Goal: Ask a question

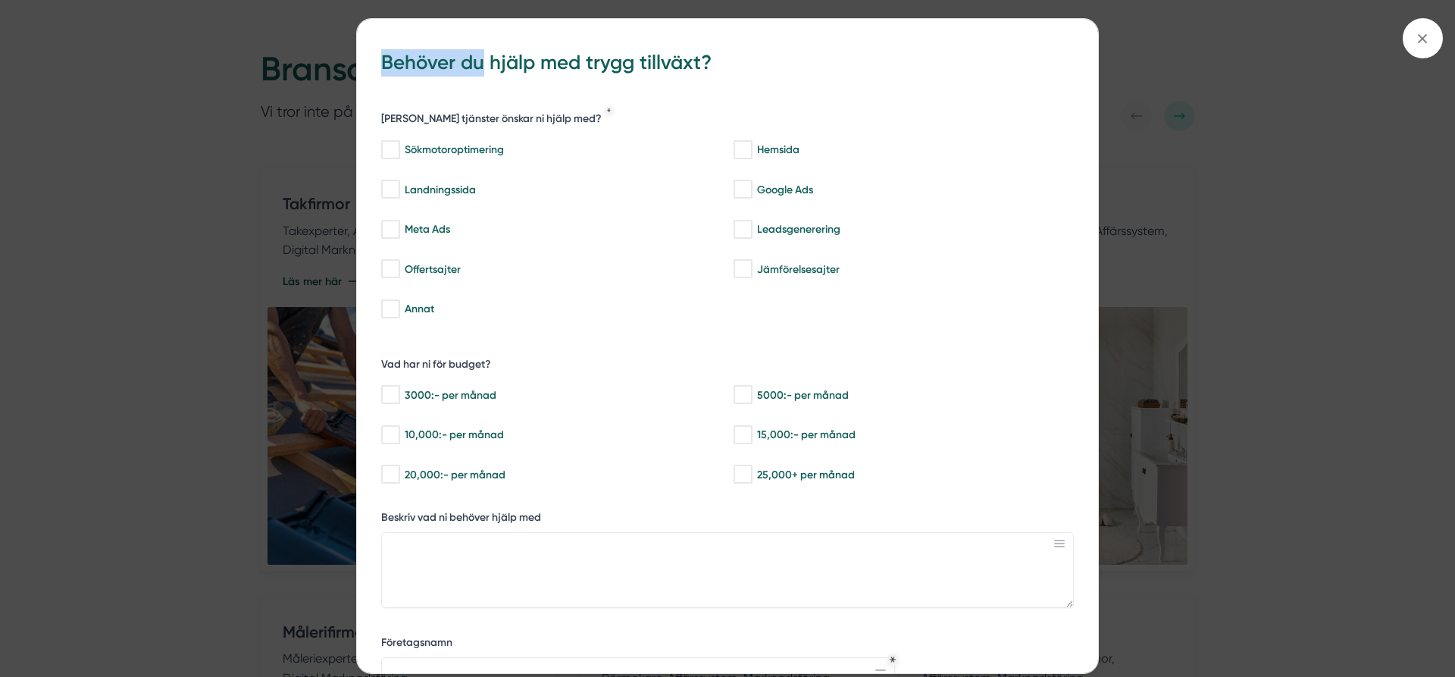
drag, startPoint x: 382, startPoint y: 62, endPoint x: 486, endPoint y: 62, distance: 103.8
click at [486, 62] on h3 "Behöver du hjälp med trygg tillväxt?" at bounding box center [727, 64] width 693 height 42
click at [408, 115] on h5 "[PERSON_NAME] tjänster önskar ni hjälp med?" at bounding box center [491, 120] width 221 height 19
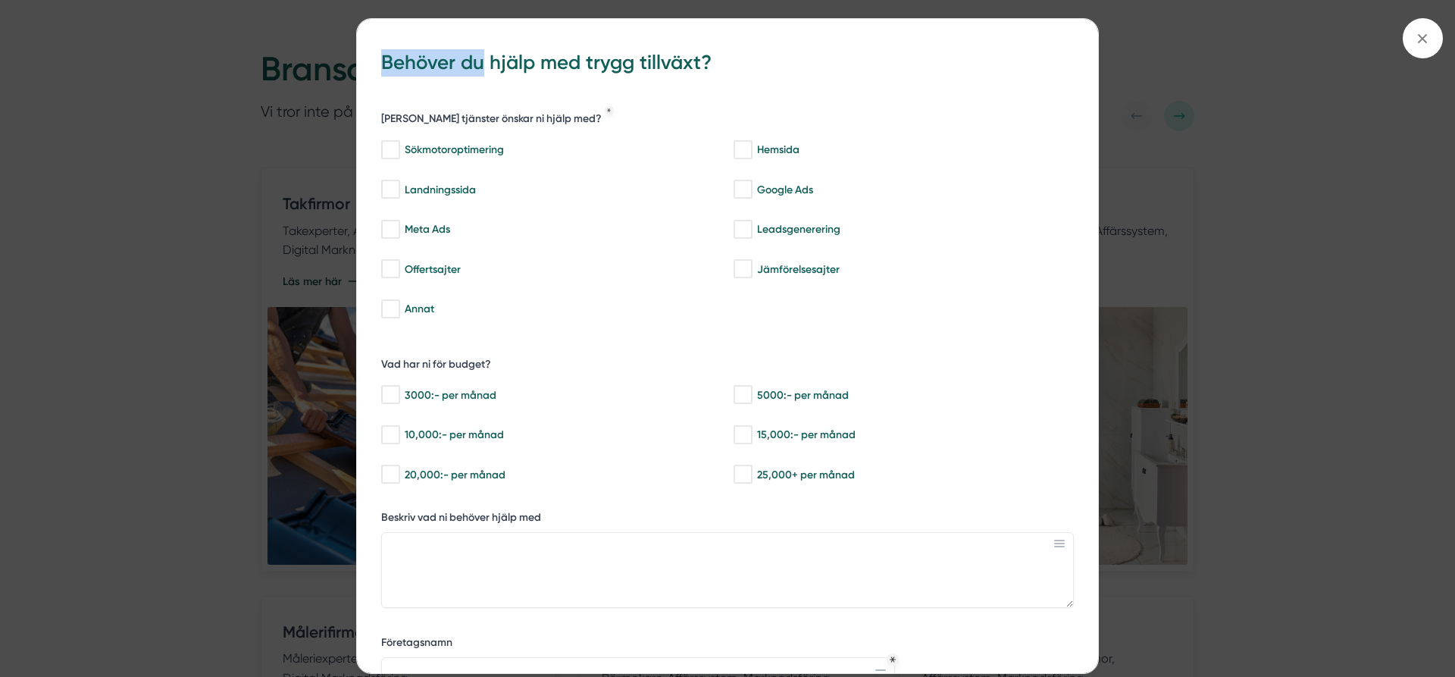
click at [462, 65] on h3 "Behöver du hjälp med trygg tillväxt?" at bounding box center [727, 64] width 693 height 42
click at [439, 61] on h3 "Behöver du hjälp med trygg tillväxt?" at bounding box center [727, 64] width 693 height 42
drag, startPoint x: 378, startPoint y: 63, endPoint x: 712, endPoint y: 80, distance: 334.7
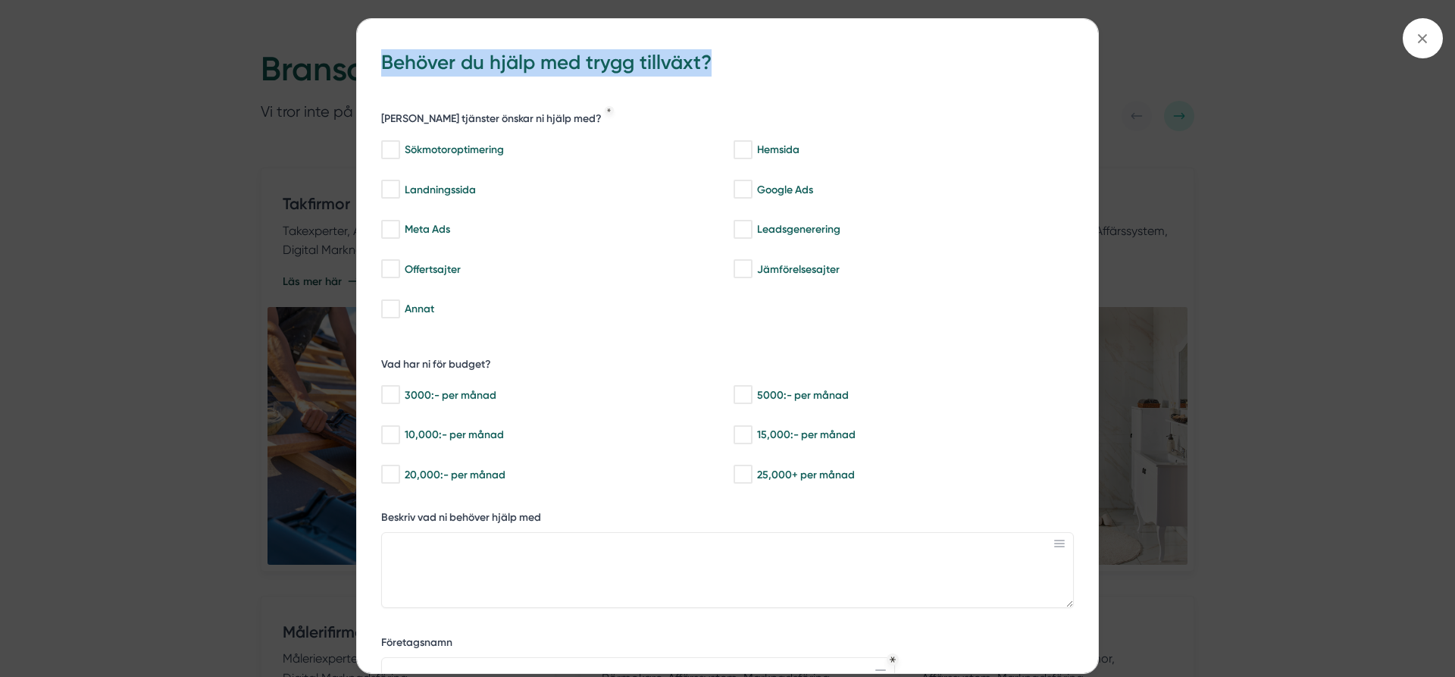
click at [712, 80] on div "bbc9b822-b2c6-488a-ab3e-9a2d59e49c7c Behöver du hjälp med trygg tillväxt? [PERS…" at bounding box center [727, 445] width 741 height 852
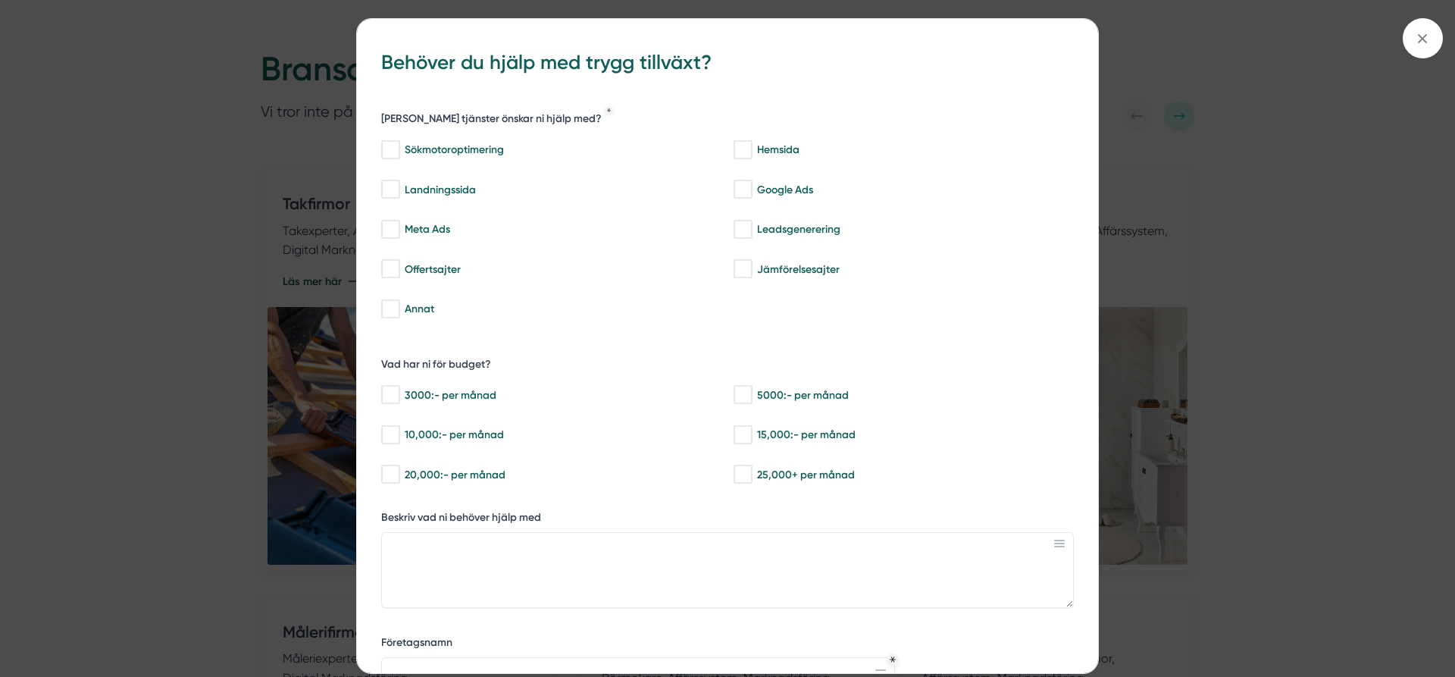
click at [712, 80] on h3 "Behöver du hjälp med trygg tillväxt?" at bounding box center [727, 64] width 693 height 42
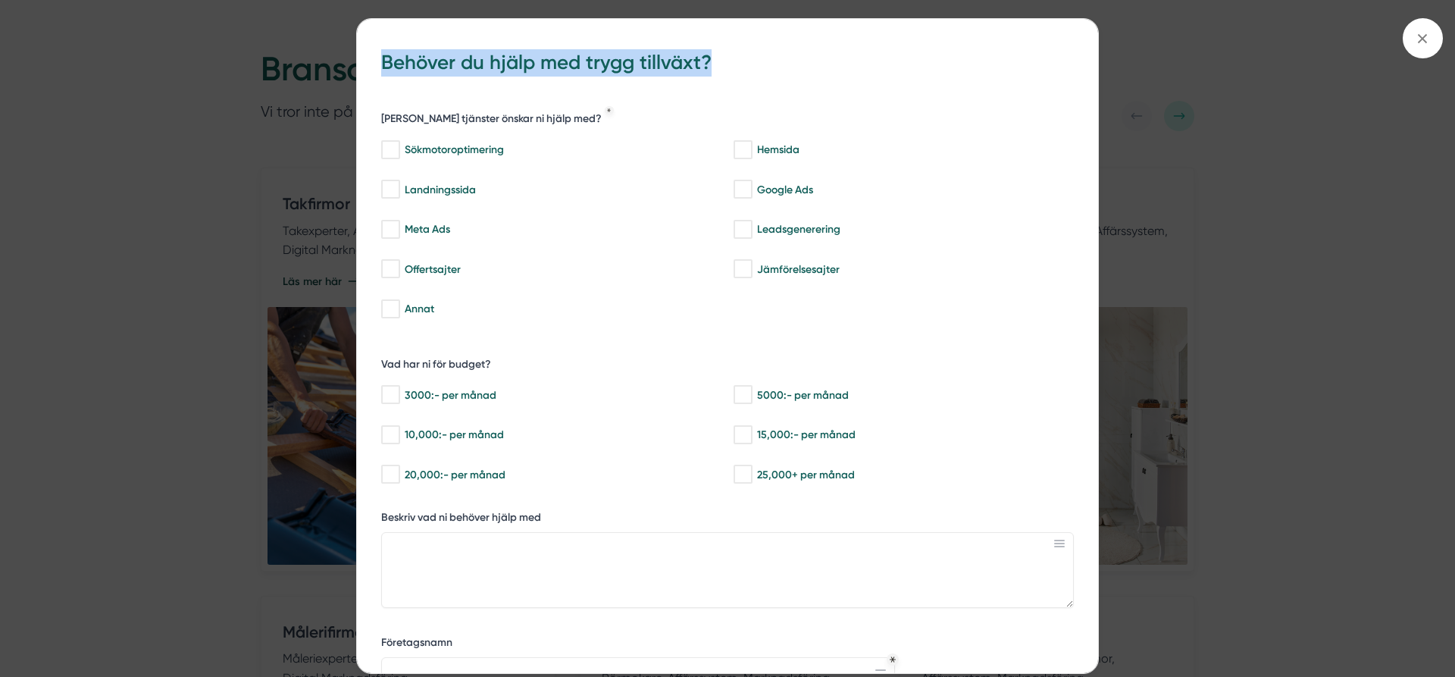
drag, startPoint x: 380, startPoint y: 62, endPoint x: 709, endPoint y: 62, distance: 329.7
click at [709, 62] on div "bbc9b822-b2c6-488a-ab3e-9a2d59e49c7c Behöver du hjälp med trygg tillväxt? [PERS…" at bounding box center [727, 445] width 741 height 852
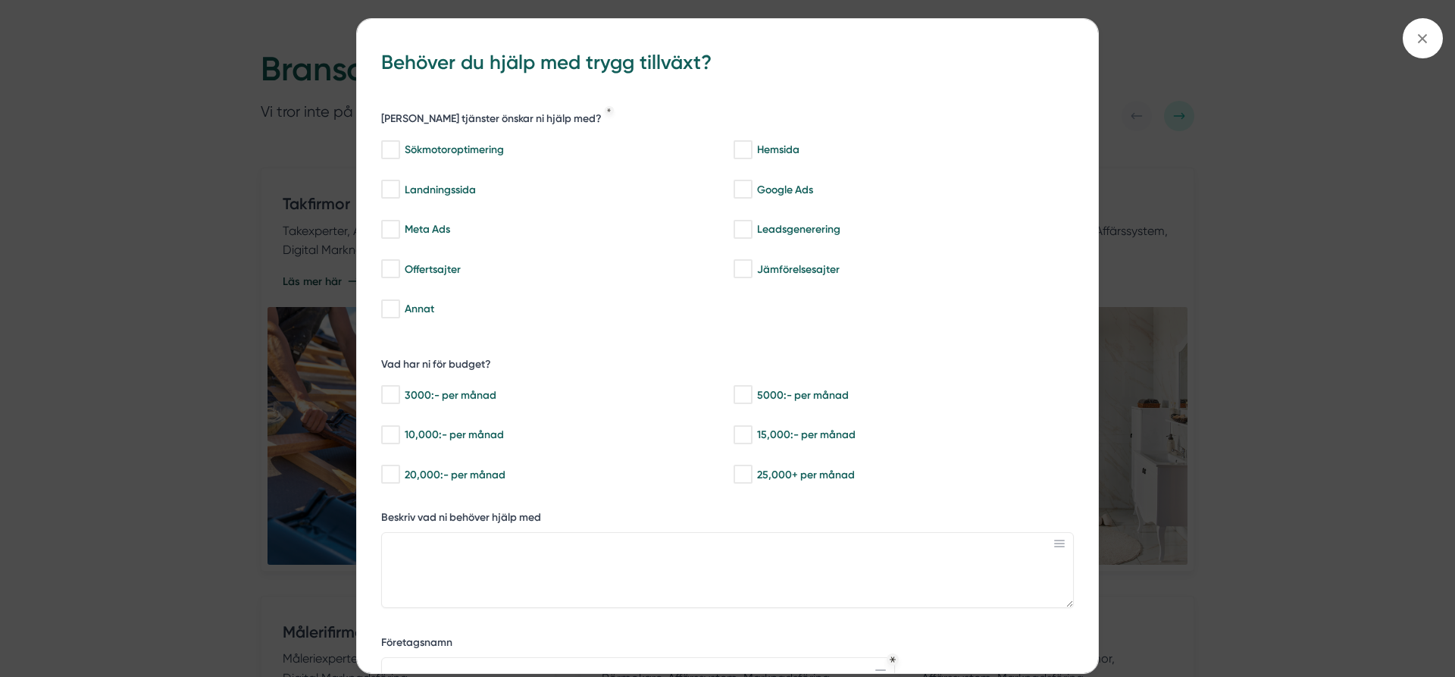
click at [712, 63] on h3 "Behöver du hjälp med trygg tillväxt?" at bounding box center [727, 64] width 693 height 42
drag, startPoint x: 721, startPoint y: 65, endPoint x: 388, endPoint y: 72, distance: 332.8
click at [388, 72] on h3 "Behöver du hjälp med trygg tillväxt?" at bounding box center [727, 64] width 693 height 42
drag, startPoint x: 546, startPoint y: 107, endPoint x: 565, endPoint y: 112, distance: 19.7
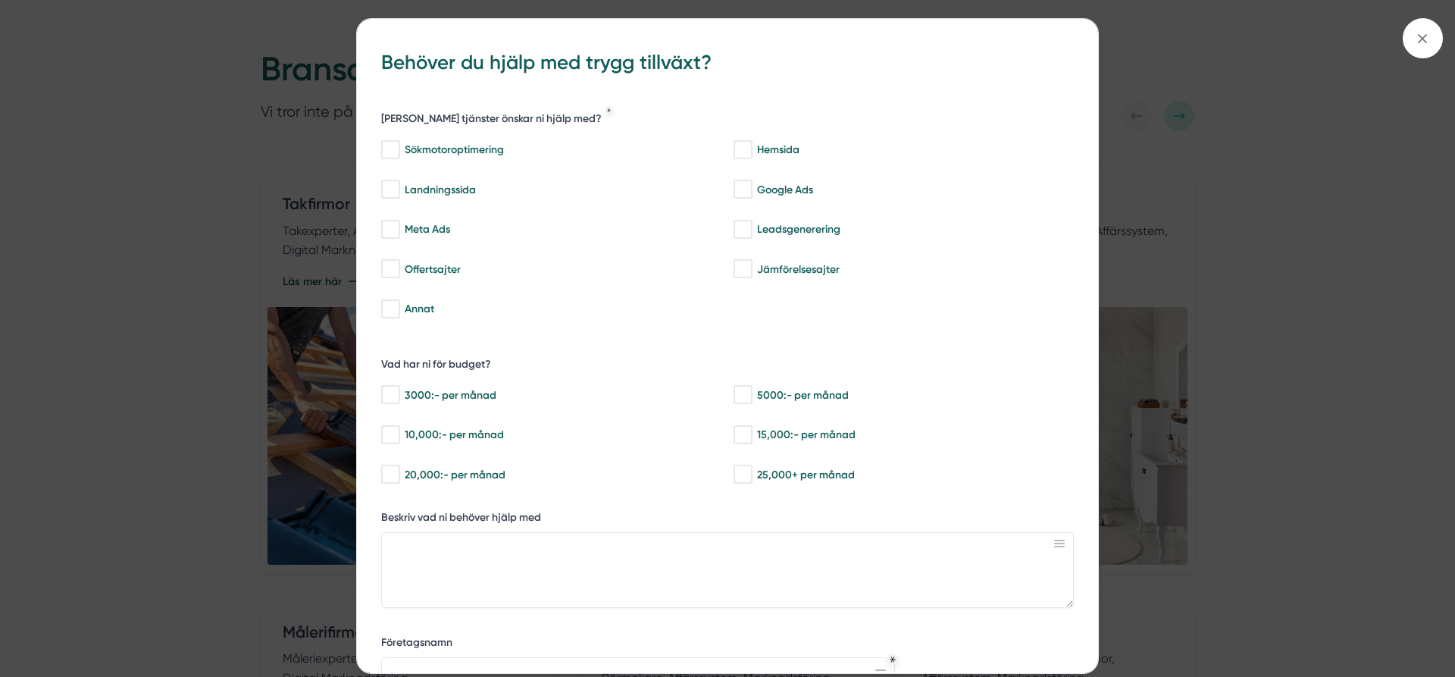
click at [565, 112] on div "[PERSON_NAME] tjänster önskar ni hjälp med? Sökmotoroptimering Hemsida Landning…" at bounding box center [727, 214] width 693 height 230
click at [1416, 41] on icon at bounding box center [1422, 38] width 17 height 17
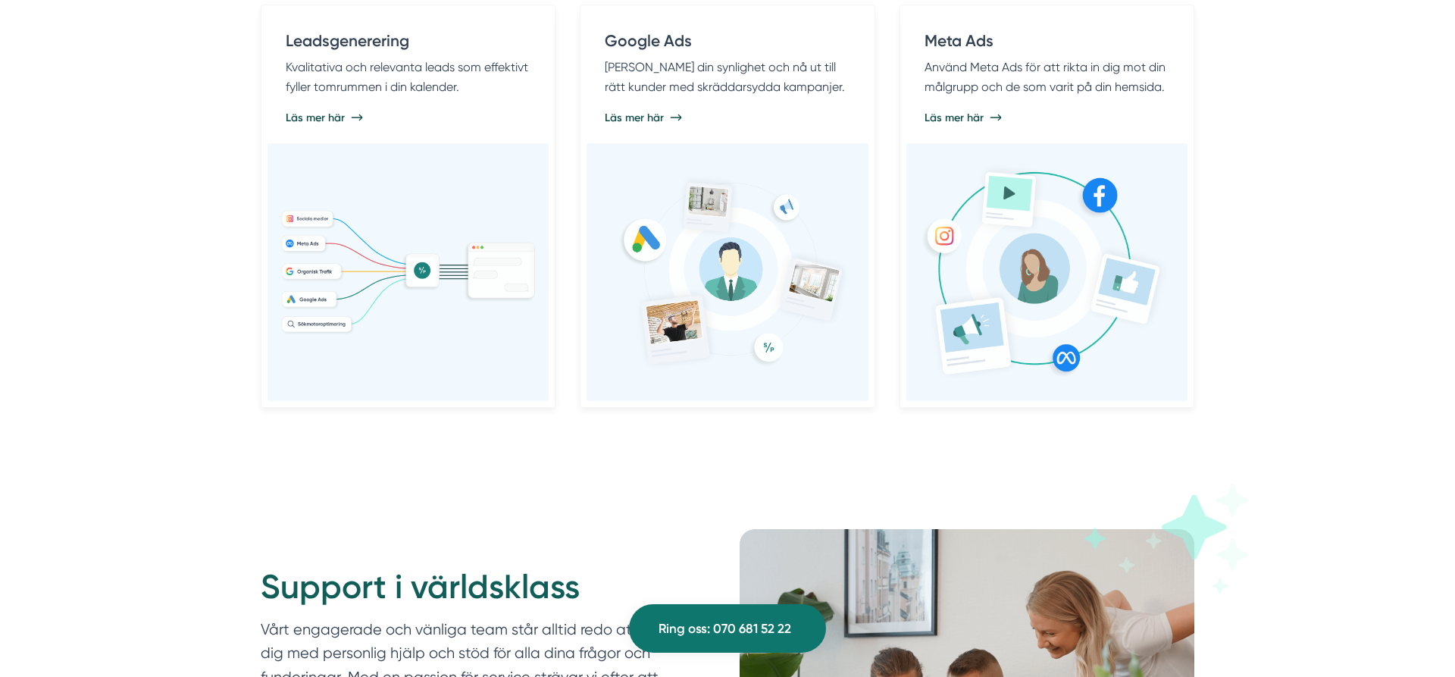
scroll to position [1322, 0]
